Goal: Task Accomplishment & Management: Manage account settings

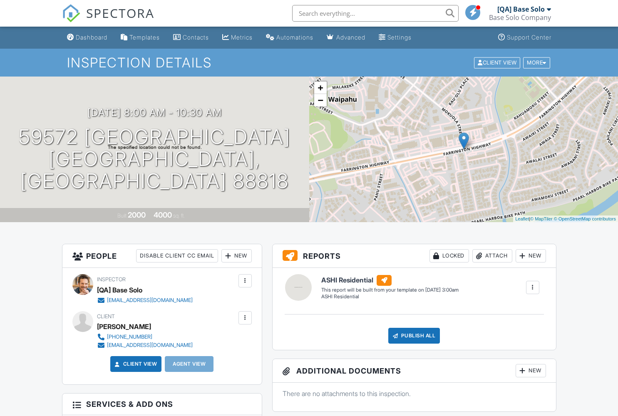
click at [245, 318] on div at bounding box center [245, 318] width 8 height 8
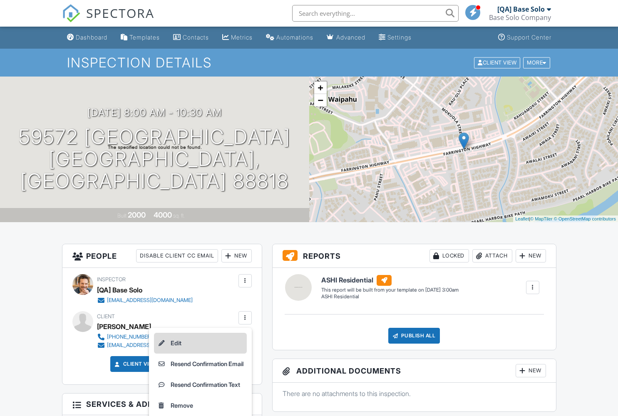
click at [197, 343] on li "Edit" at bounding box center [200, 343] width 93 height 21
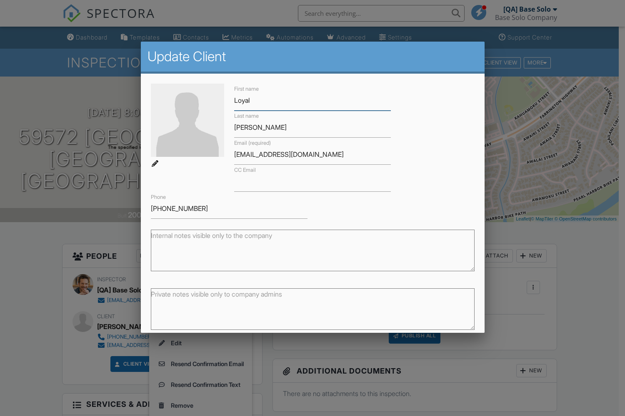
click at [309, 100] on input "Loyal" at bounding box center [312, 100] width 157 height 20
click at [309, 127] on input "Reichel" at bounding box center [312, 127] width 157 height 20
type input "Updated"
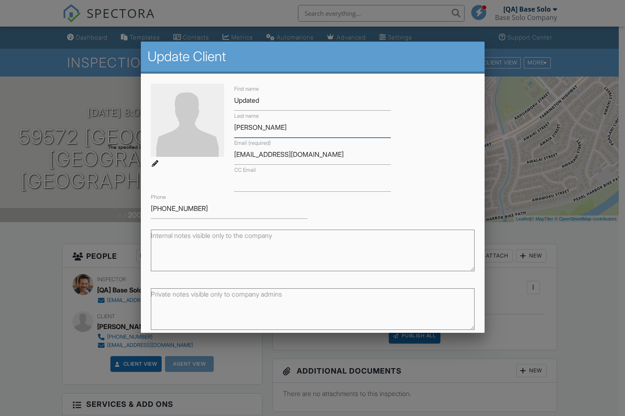
click at [309, 127] on input "Reichel" at bounding box center [312, 127] width 157 height 20
click at [309, 182] on input "CC Email" at bounding box center [312, 182] width 157 height 20
type input "Client"
click at [309, 182] on input "CC Email" at bounding box center [312, 182] width 157 height 20
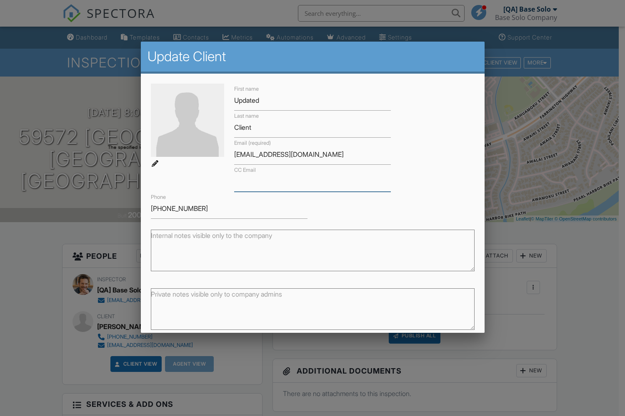
click at [309, 182] on input "CC Email" at bounding box center [312, 182] width 157 height 20
click at [227, 209] on input "417-682-5114" at bounding box center [229, 209] width 157 height 20
type input "[EMAIL_ADDRESS][DOMAIN_NAME]"
click at [227, 209] on input "417-682-5114" at bounding box center [229, 209] width 157 height 20
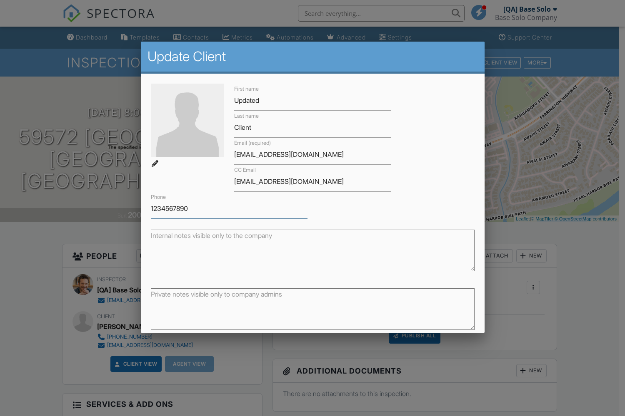
click at [309, 251] on textarea "Internal notes visible only to the company" at bounding box center [313, 251] width 324 height 42
type input "1234567890"
click at [309, 251] on textarea "Internal notes visible only to the company" at bounding box center [313, 251] width 324 height 42
click at [309, 309] on textarea "Private notes visible only to company admins" at bounding box center [313, 310] width 324 height 42
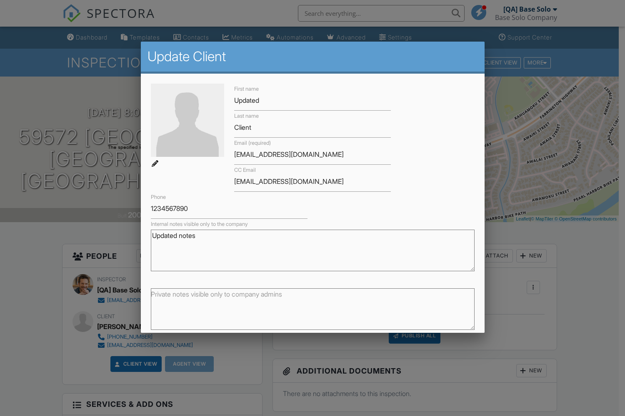
type textarea "Updated notes"
click at [309, 309] on textarea "Private notes visible only to company admins" at bounding box center [313, 310] width 324 height 42
click at [446, 337] on input "Save" at bounding box center [452, 344] width 44 height 15
type textarea "Updated private notes"
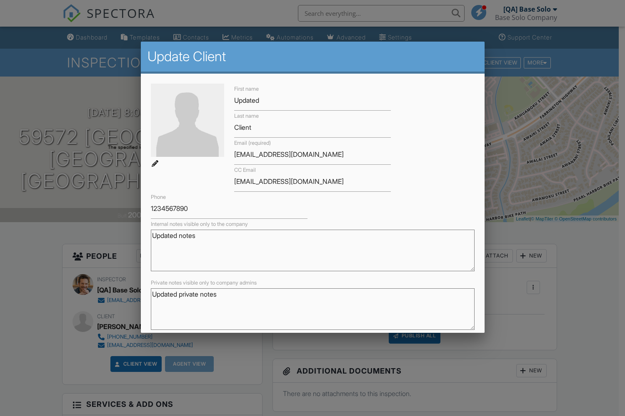
click at [446, 337] on input "Save" at bounding box center [452, 344] width 44 height 15
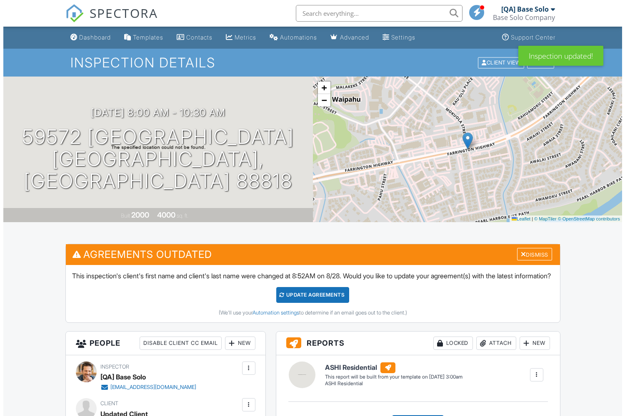
scroll to position [57, 0]
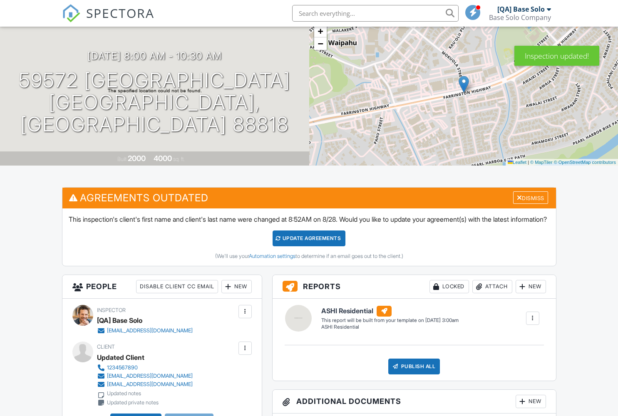
click at [245, 353] on div at bounding box center [245, 348] width 8 height 8
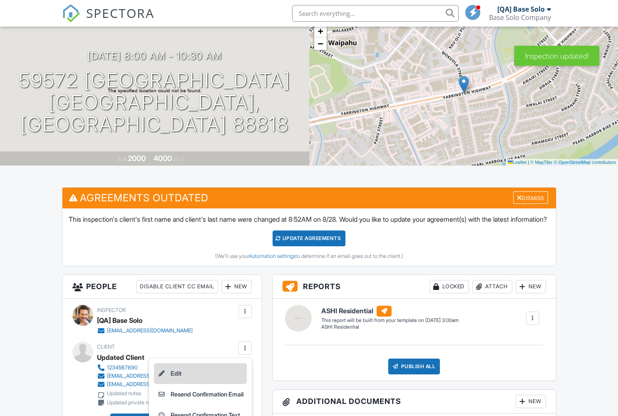
click at [197, 383] on li "Edit" at bounding box center [200, 374] width 93 height 21
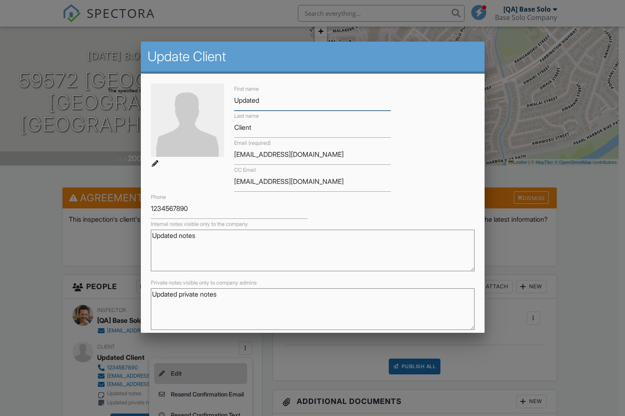
click at [395, 337] on div "Cancel" at bounding box center [402, 344] width 27 height 15
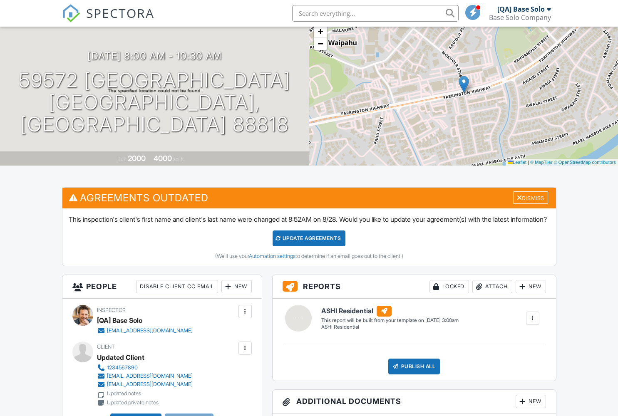
click at [245, 353] on div at bounding box center [245, 348] width 8 height 8
click at [197, 404] on li "Resend Confirmation Email" at bounding box center [200, 394] width 93 height 21
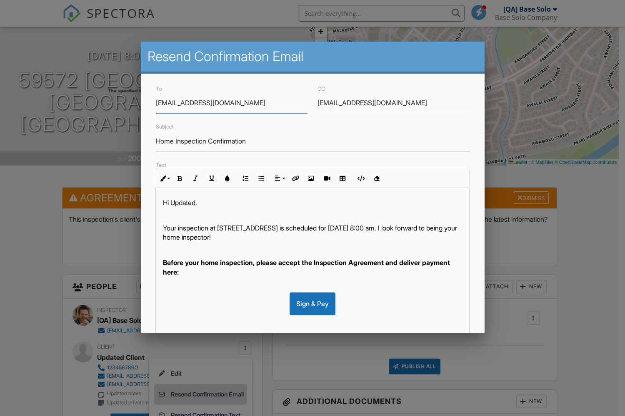
click at [388, 103] on input "[EMAIL_ADDRESS][DOMAIN_NAME]" at bounding box center [393, 103] width 152 height 20
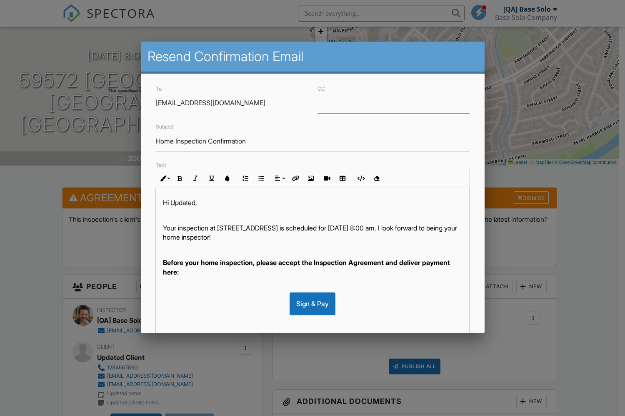
click at [309, 141] on input "Home Inspection Confirmation" at bounding box center [313, 141] width 314 height 20
type input "Resend Confirmation Client"
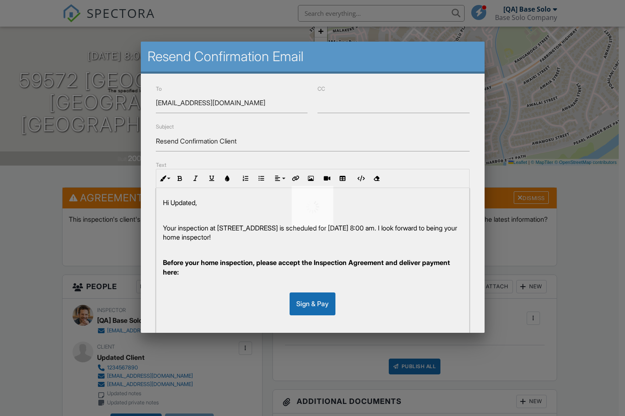
scroll to position [118, 0]
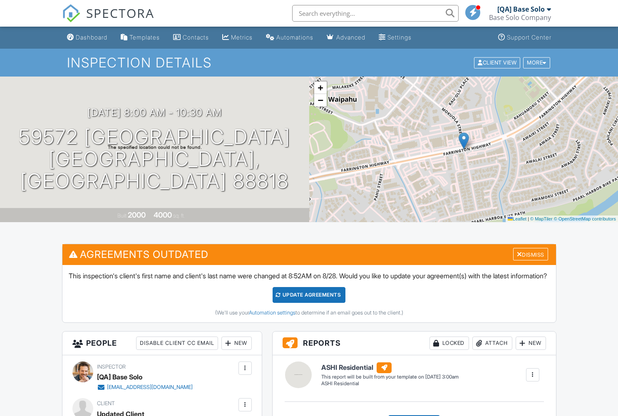
scroll to position [5, 0]
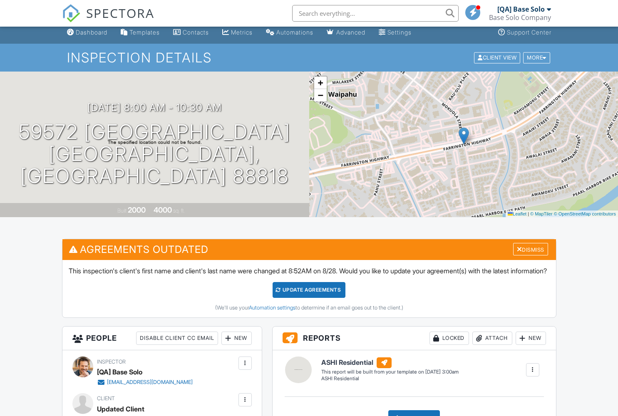
click at [245, 404] on div at bounding box center [245, 400] width 8 height 8
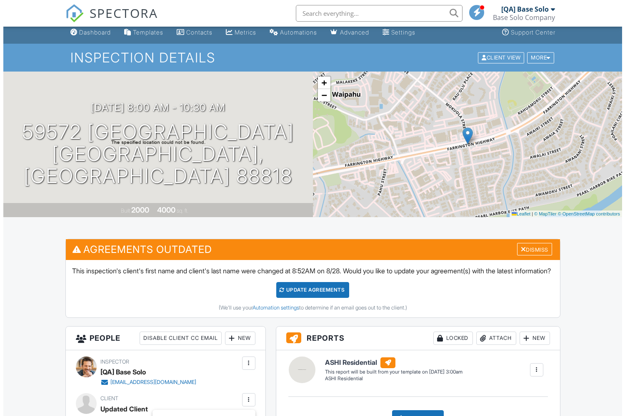
scroll to position [274, 0]
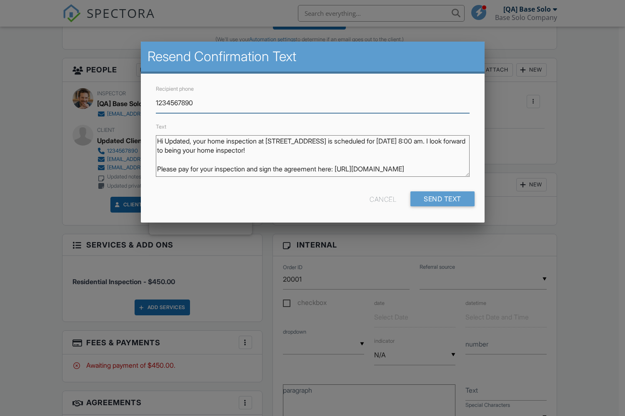
click at [441, 199] on input "Send Text" at bounding box center [442, 199] width 64 height 15
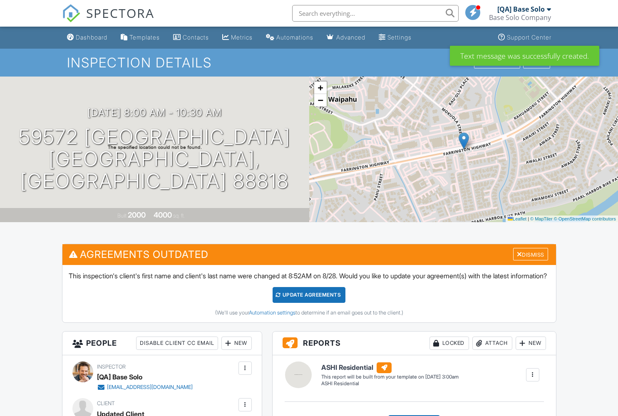
scroll to position [5, 0]
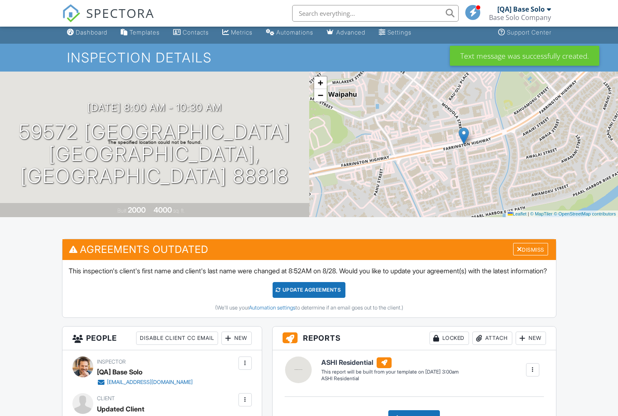
click at [245, 404] on div at bounding box center [245, 400] width 8 height 8
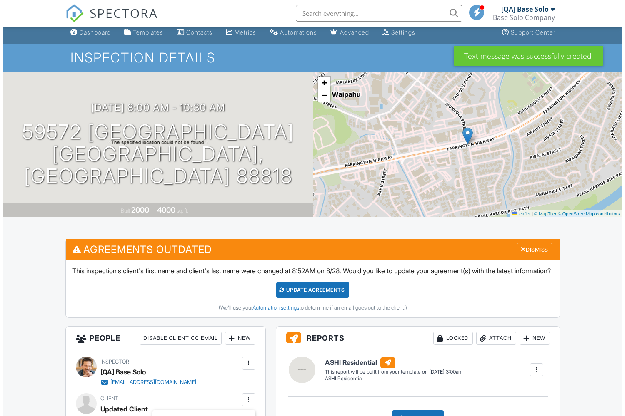
scroll to position [253, 0]
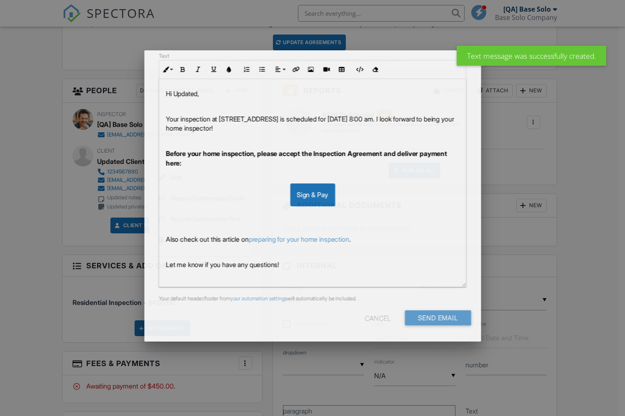
click at [371, 311] on div "Cancel" at bounding box center [378, 318] width 26 height 15
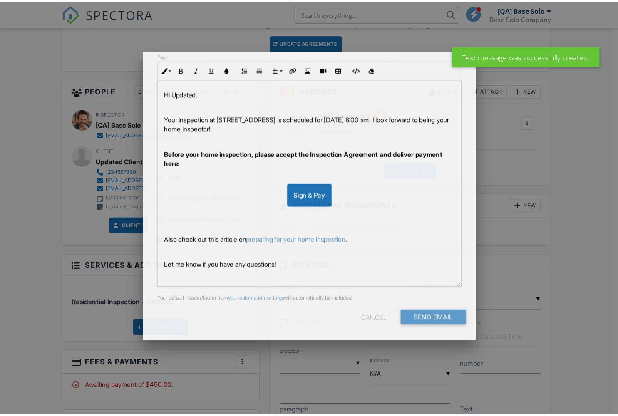
scroll to position [118, 0]
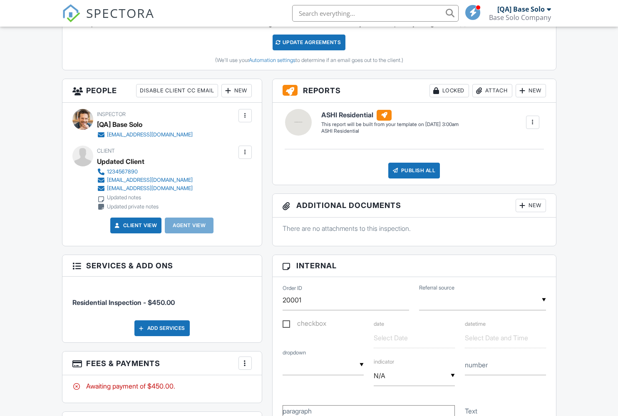
click at [245, 157] on div at bounding box center [245, 152] width 8 height 8
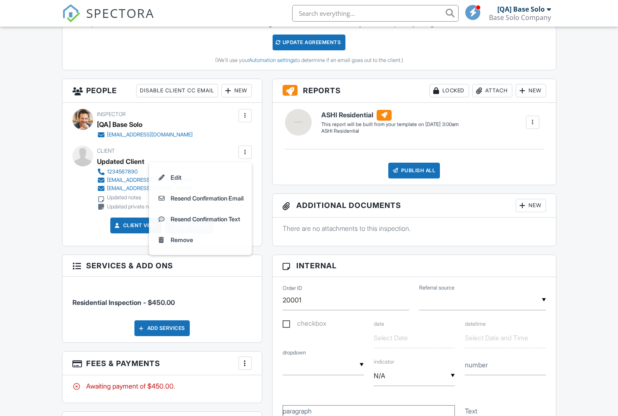
click at [197, 229] on li "Resend Confirmation Text" at bounding box center [200, 219] width 93 height 21
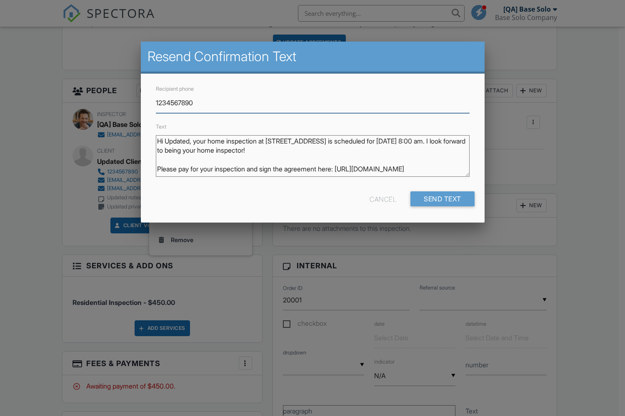
click at [381, 199] on div "Cancel" at bounding box center [382, 199] width 27 height 15
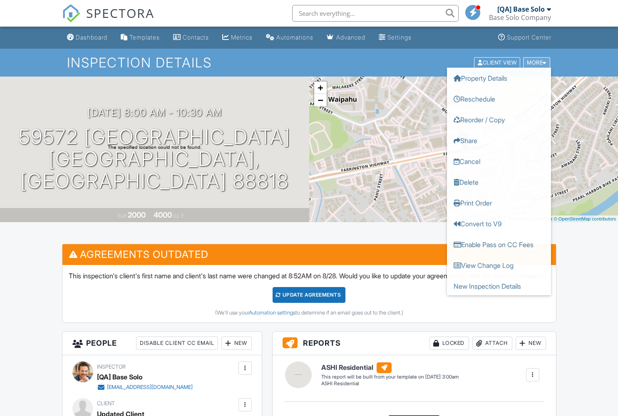
scroll to position [172, 0]
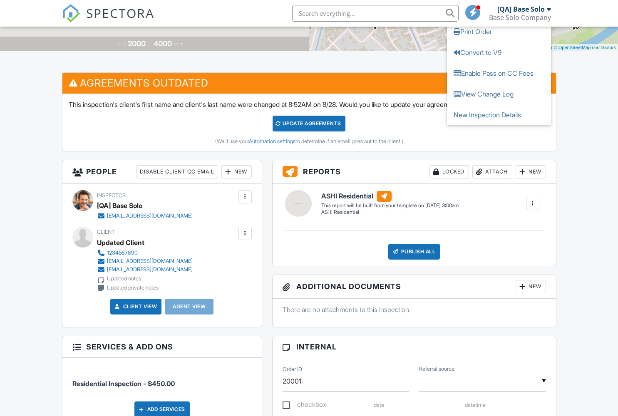
click at [499, 21] on link "Delete" at bounding box center [499, 10] width 104 height 21
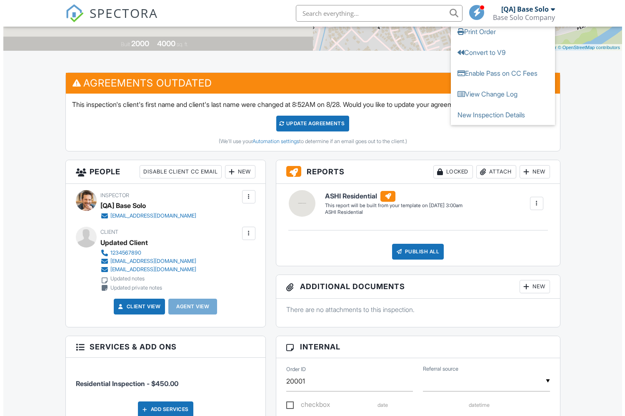
scroll to position [0, 0]
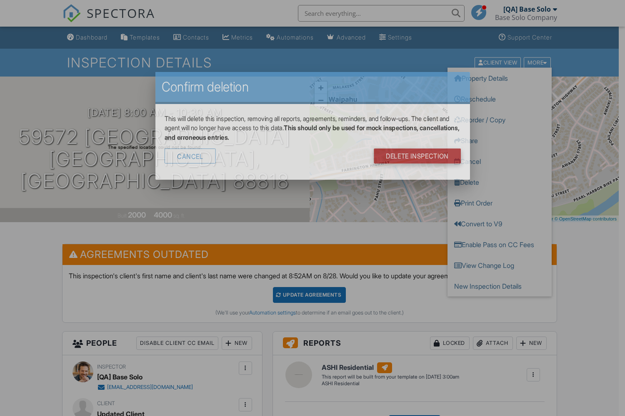
click at [426, 149] on link "DELETE Inspection" at bounding box center [416, 156] width 87 height 15
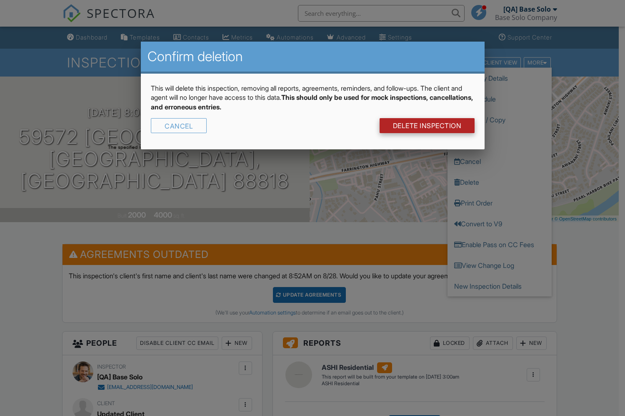
click at [426, 126] on link "DELETE Inspection" at bounding box center [426, 125] width 95 height 15
